Goal: Task Accomplishment & Management: Use online tool/utility

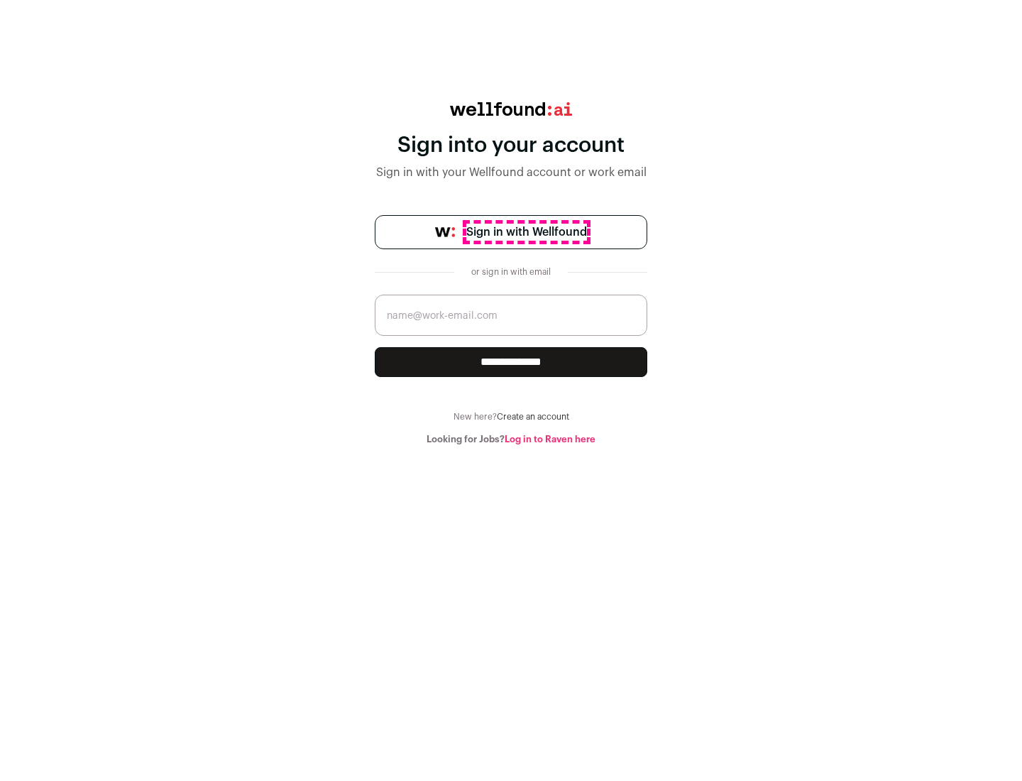
click at [526, 232] on span "Sign in with Wellfound" at bounding box center [527, 232] width 121 height 17
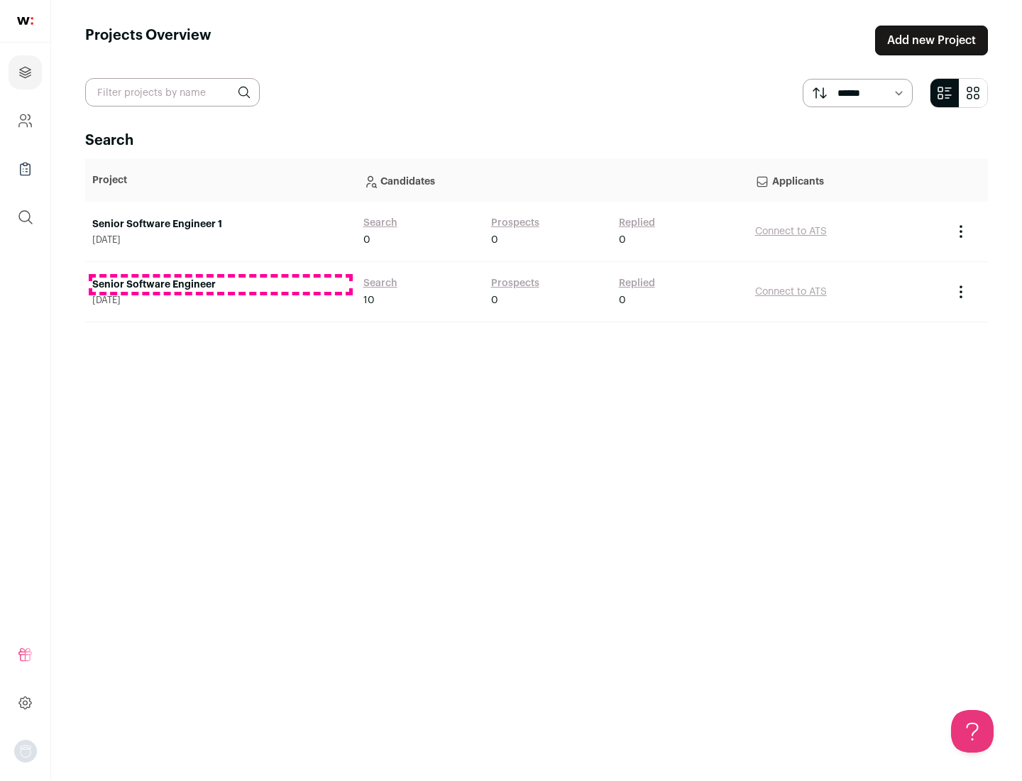
click at [220, 285] on link "Senior Software Engineer" at bounding box center [220, 285] width 257 height 14
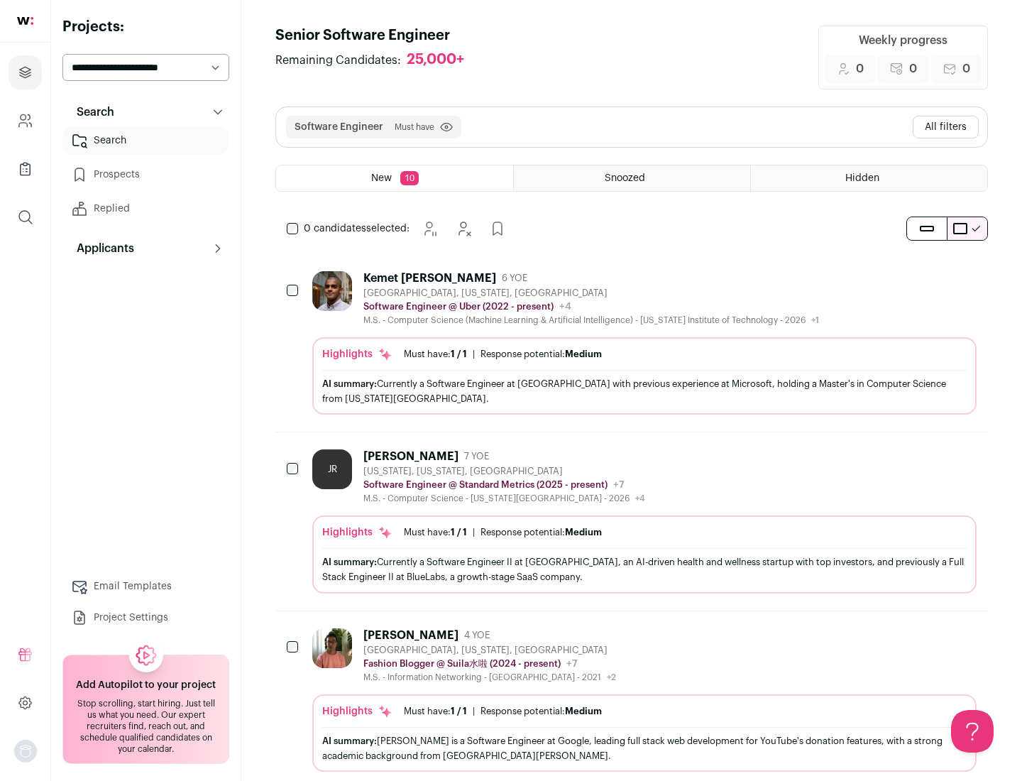
click at [632, 343] on div "Highlights Must have: 1 / 1 How many must haves have been fulfilled? | Response…" at bounding box center [644, 375] width 665 height 77
